Goal: Task Accomplishment & Management: Complete application form

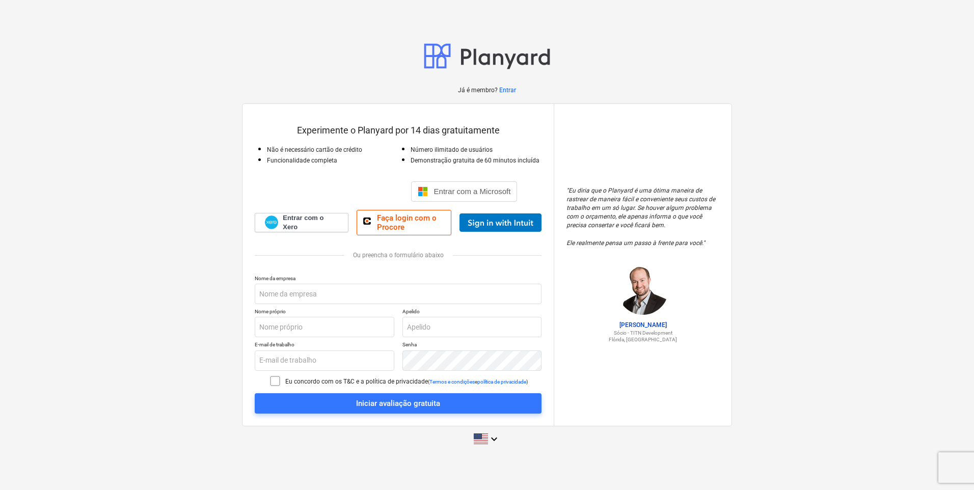
click at [270, 381] on icon at bounding box center [275, 381] width 12 height 12
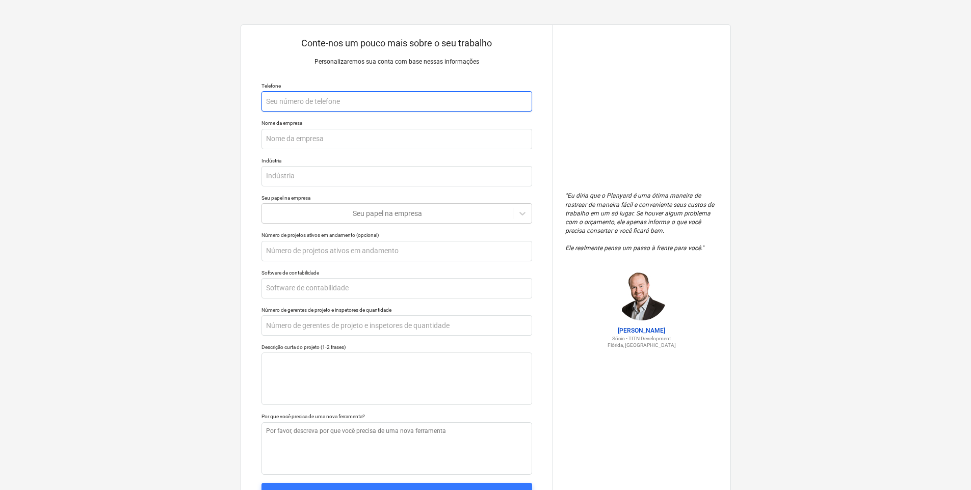
click at [342, 100] on input "text" at bounding box center [396, 101] width 271 height 20
type textarea "x"
type input "9"
type textarea "x"
type input "92"
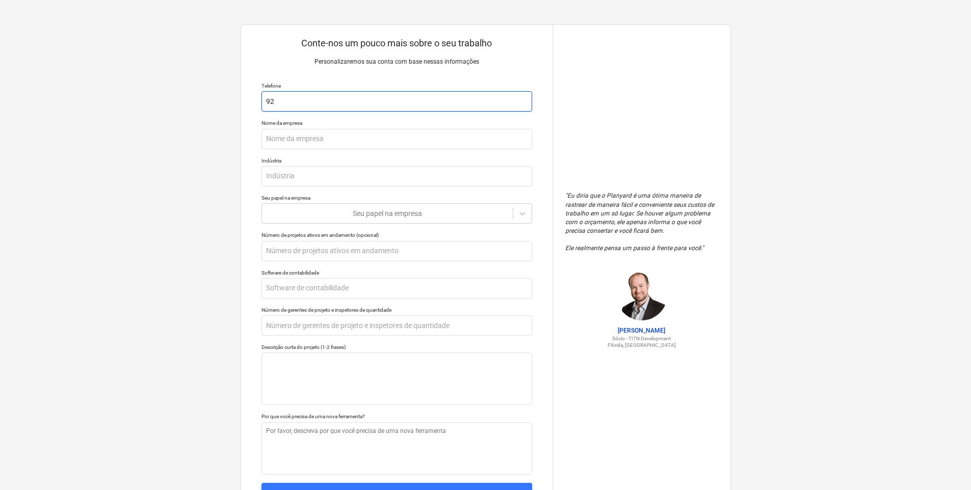
type textarea "x"
type input "920"
type textarea "x"
type input "9202"
type textarea "x"
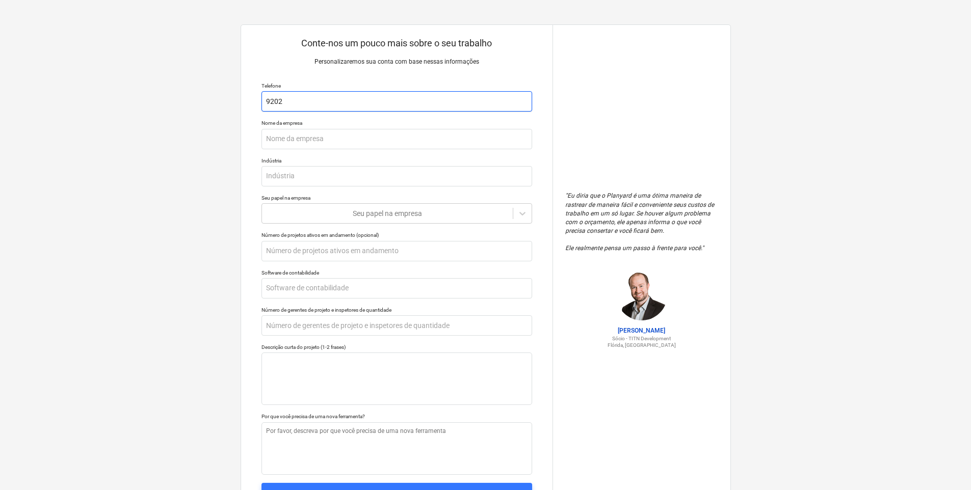
type input "92023"
type textarea "x"
type input "920233"
type textarea "x"
type input "9202332"
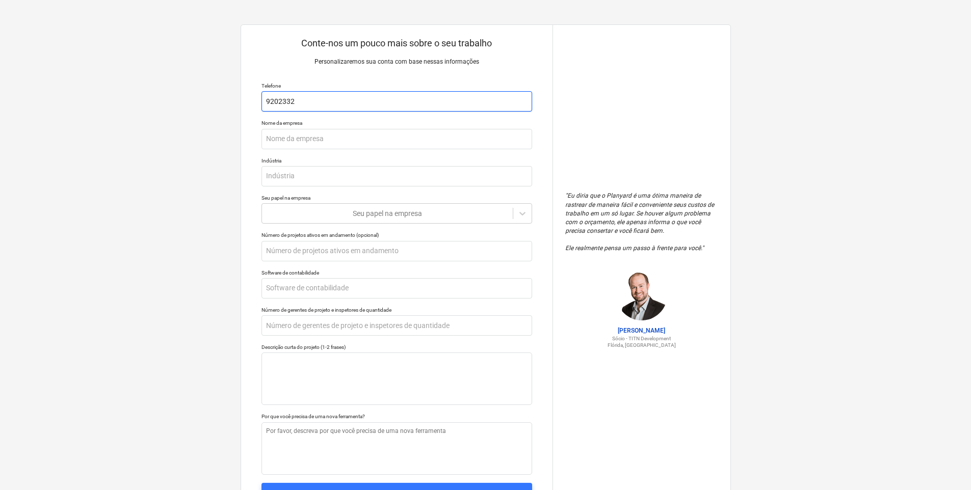
type textarea "x"
type input "92023321"
type textarea "x"
type input "920233210"
click at [320, 141] on input "text" at bounding box center [396, 139] width 271 height 20
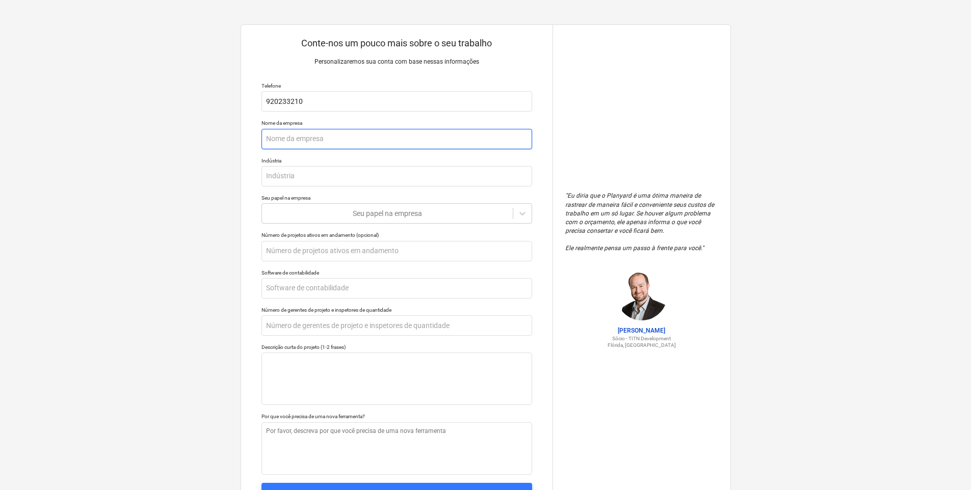
type textarea "x"
type input "C"
type textarea "x"
type input "Ca"
type textarea "x"
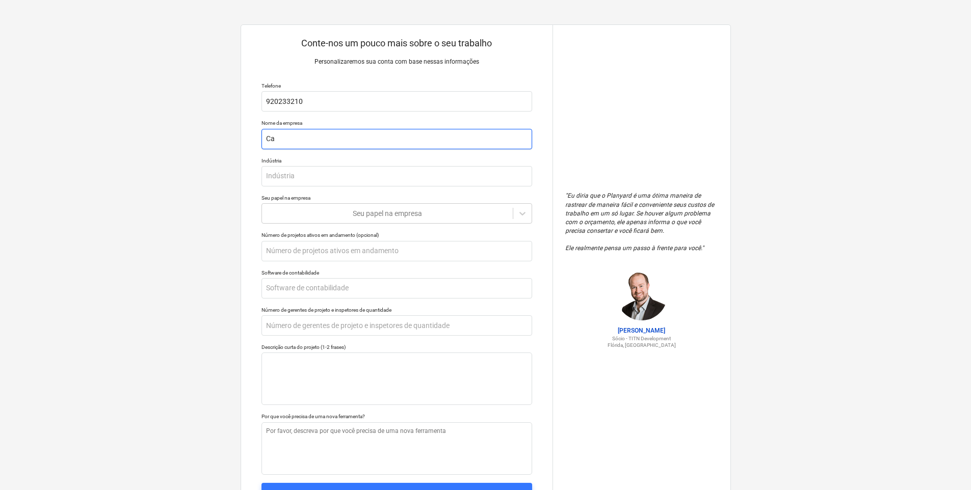
type input "Car"
type textarea "x"
type input "Carl"
type textarea "x"
type input "Carlo"
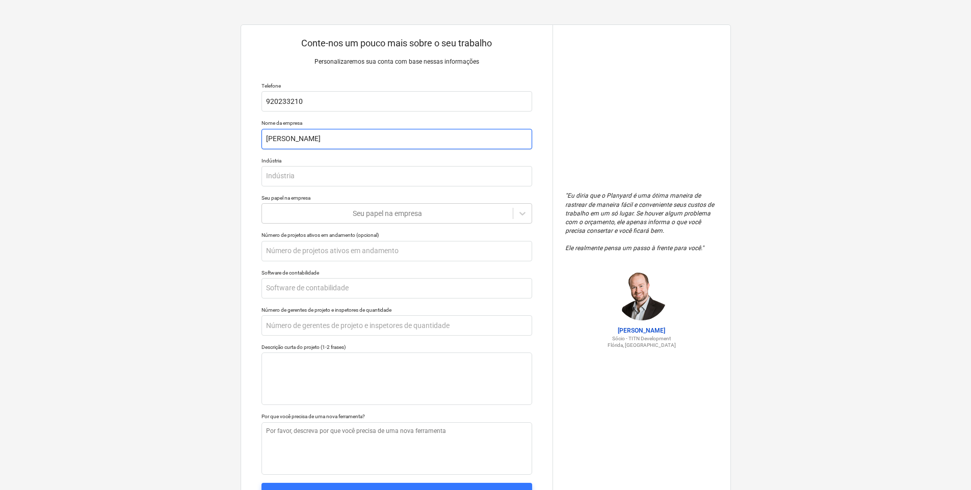
type textarea "x"
type input "Carlos"
type textarea "x"
type input "Carlos"
type textarea "x"
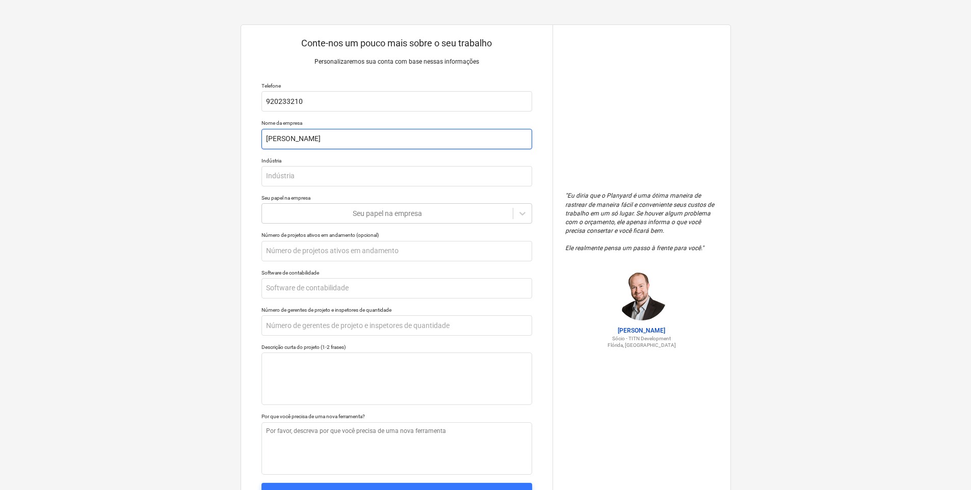
type input "Carlos F"
type textarea "x"
type input "Carlos Fe"
type textarea "x"
type input "Carlos Fer"
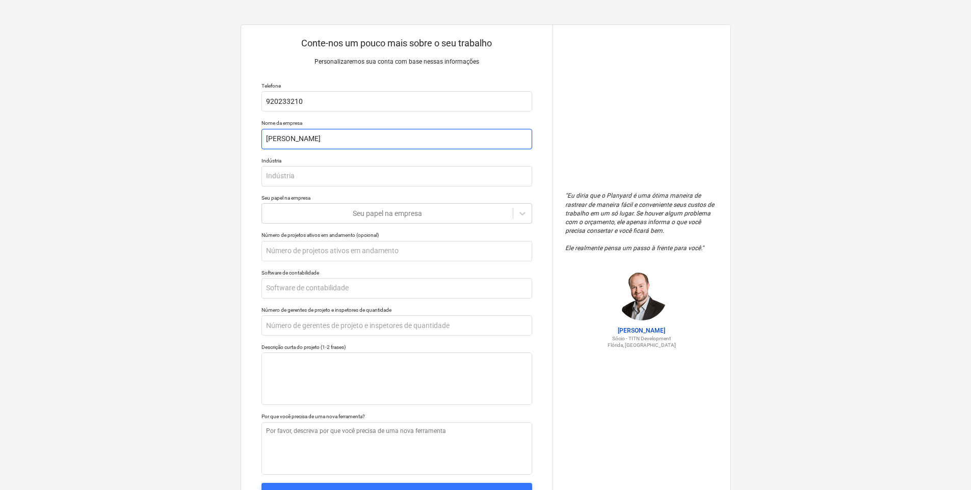
type textarea "x"
type input "Carlos Ferr"
type textarea "x"
type input "Carlos Ferre"
type textarea "x"
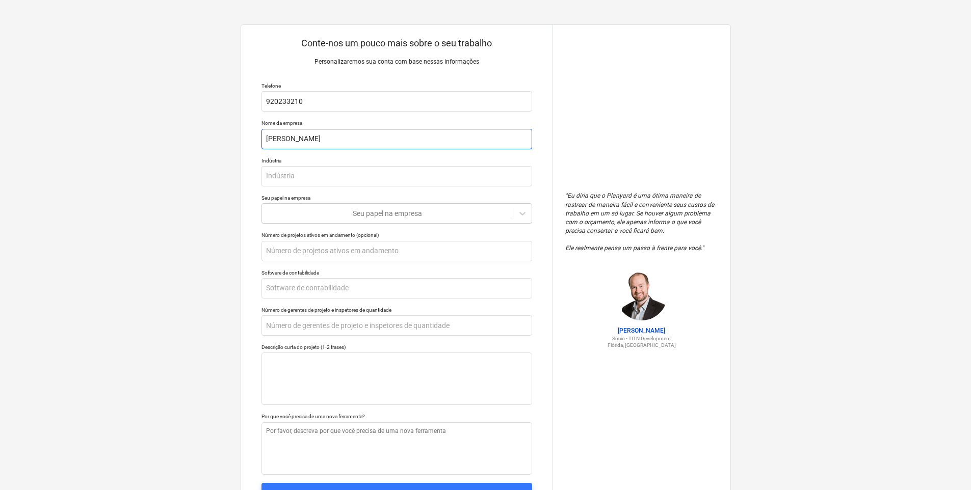
type input "Carlos Ferrei"
type textarea "x"
type input "Carlos Ferreir"
type textarea "x"
type input "Carlos Ferreira"
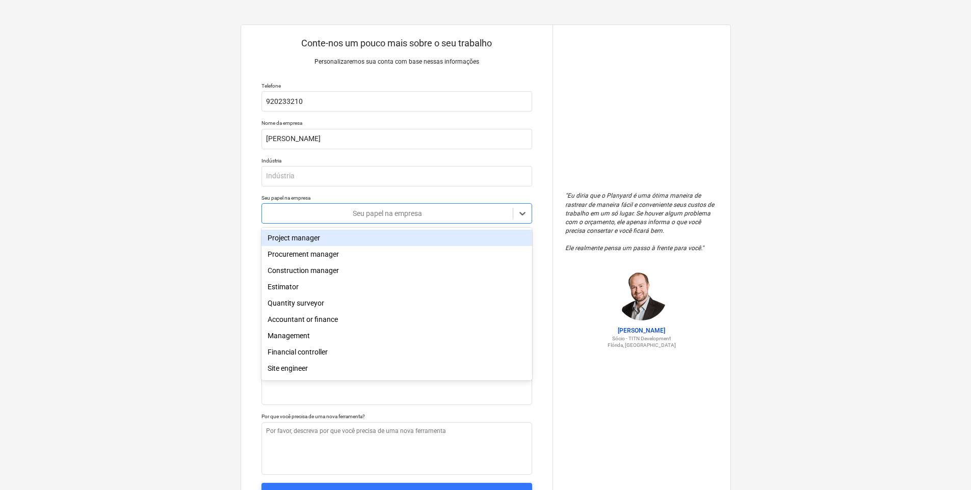
click at [341, 214] on div at bounding box center [387, 213] width 241 height 10
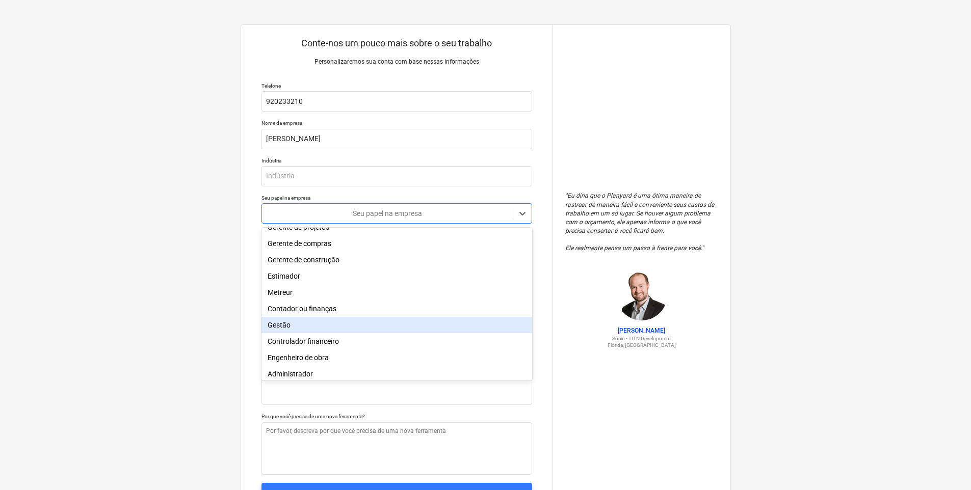
scroll to position [36, 0]
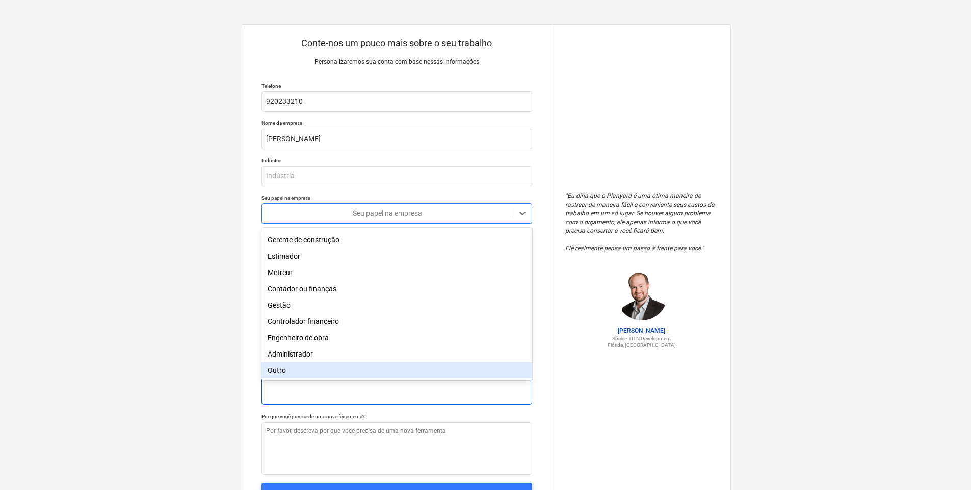
click at [294, 369] on div "Outro" at bounding box center [396, 370] width 271 height 16
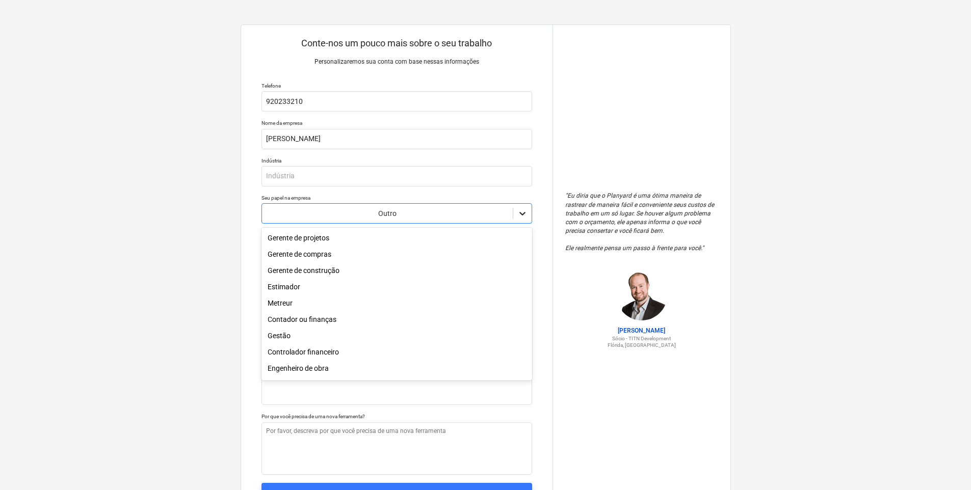
click at [523, 215] on icon at bounding box center [522, 214] width 6 height 4
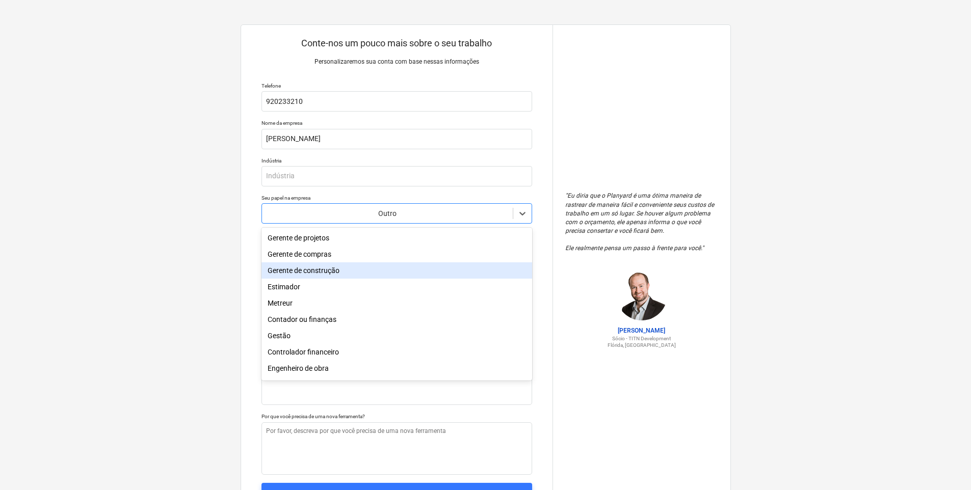
click at [326, 273] on div "Gerente de construção" at bounding box center [396, 270] width 271 height 16
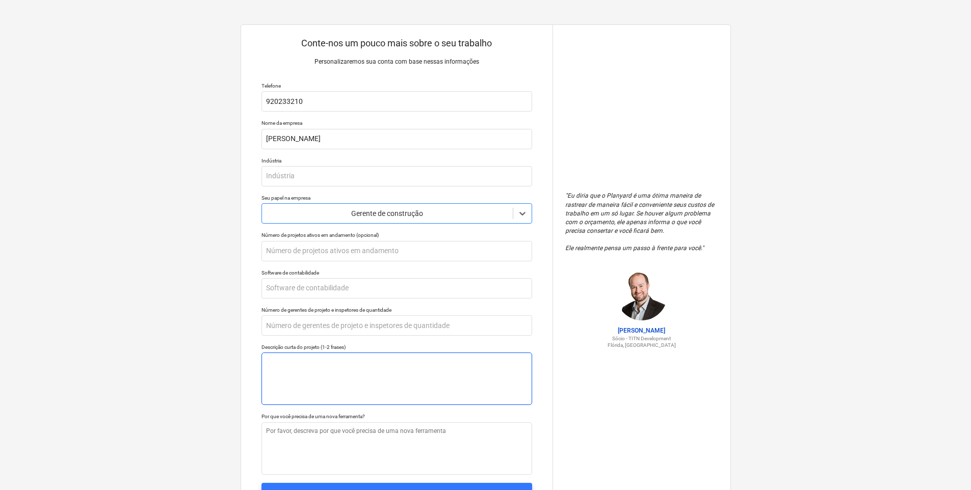
scroll to position [50, 0]
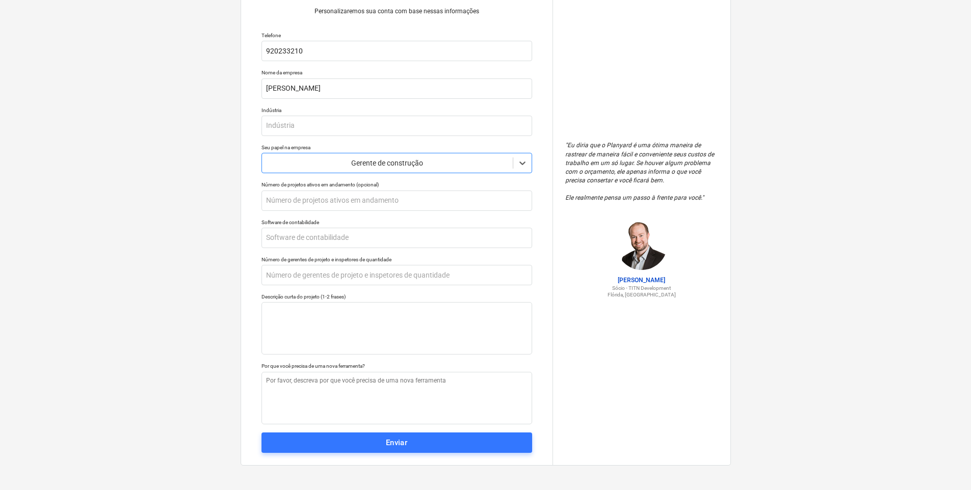
click at [407, 444] on div "Enviar" at bounding box center [397, 442] width 22 height 13
type textarea "x"
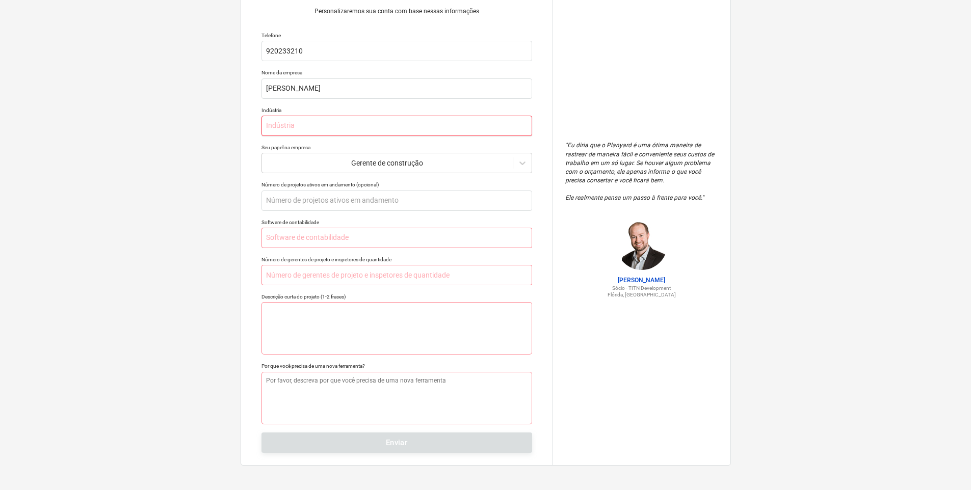
click at [321, 125] on input "text" at bounding box center [396, 126] width 271 height 20
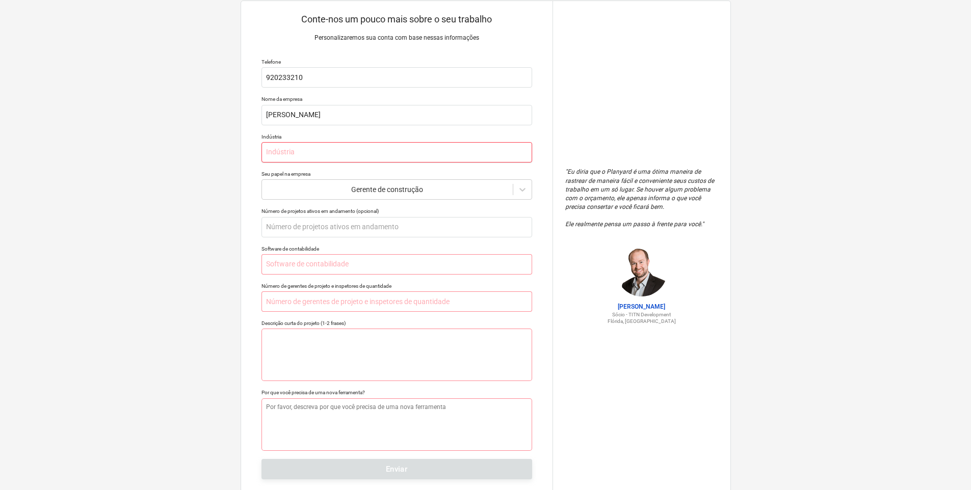
scroll to position [0, 0]
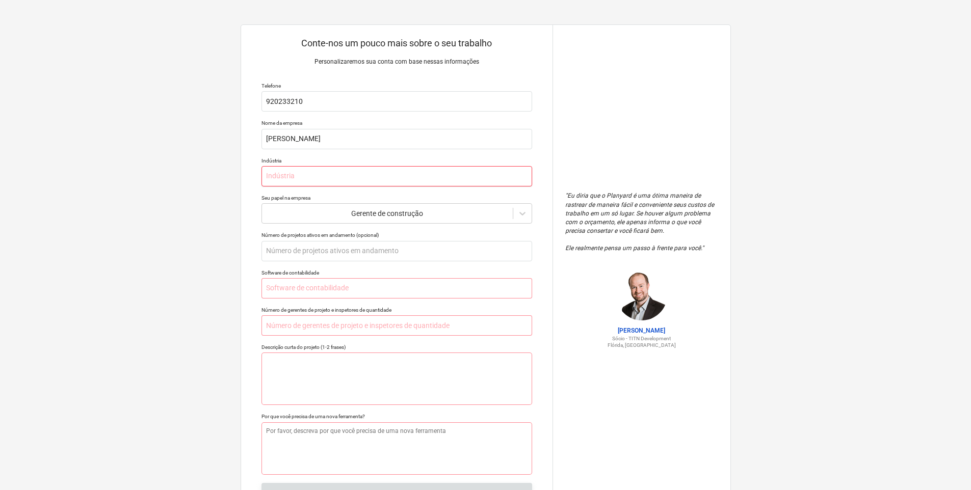
click at [307, 179] on input "text" at bounding box center [396, 176] width 271 height 20
